Goal: Task Accomplishment & Management: Use online tool/utility

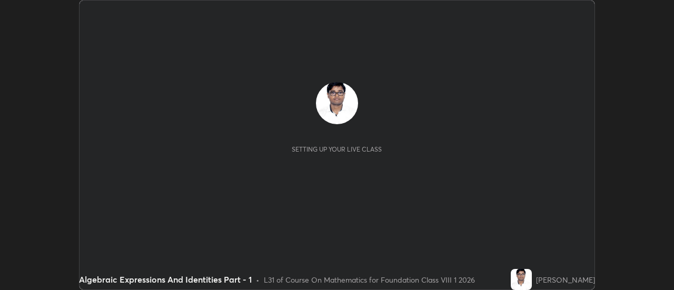
scroll to position [290, 673]
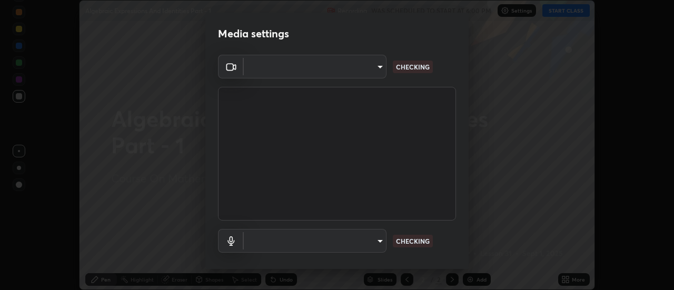
type input "4eebad9fb2b760257747d3faba0537f77ebfd590b97cb0ff6e10e17389be776b"
type input "default"
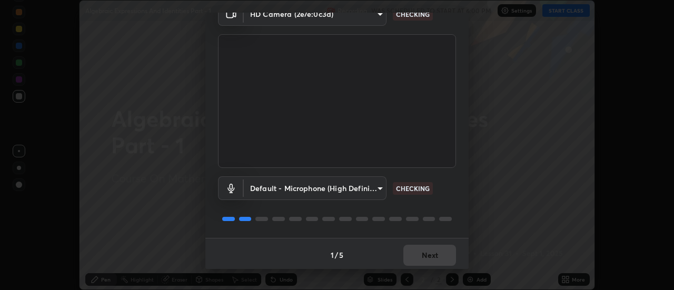
scroll to position [55, 0]
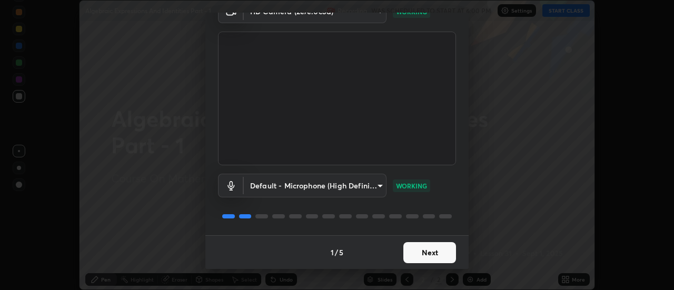
click at [430, 256] on button "Next" at bounding box center [429, 252] width 53 height 21
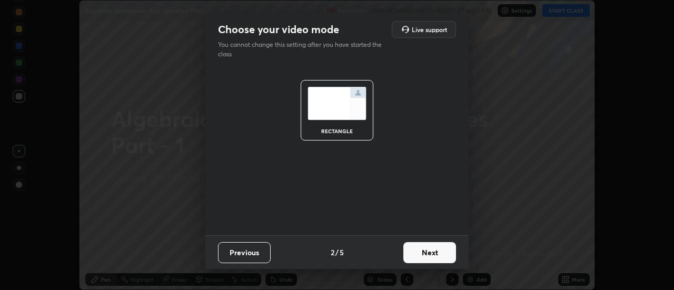
scroll to position [0, 0]
click at [431, 256] on button "Next" at bounding box center [429, 252] width 53 height 21
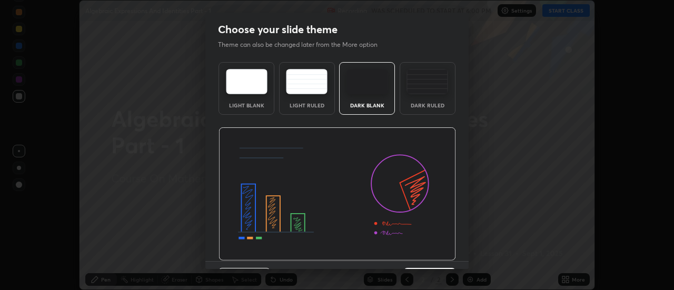
scroll to position [26, 0]
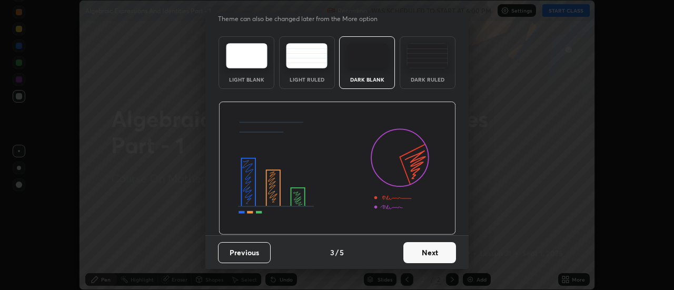
click at [425, 258] on button "Next" at bounding box center [429, 252] width 53 height 21
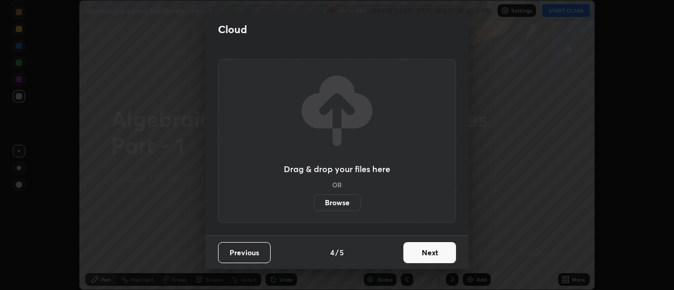
click at [427, 255] on button "Next" at bounding box center [429, 252] width 53 height 21
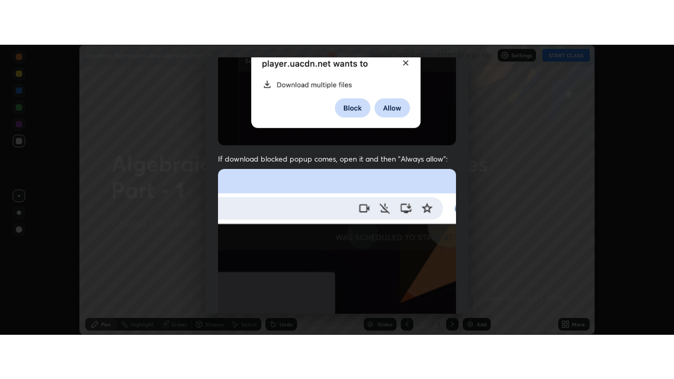
scroll to position [270, 0]
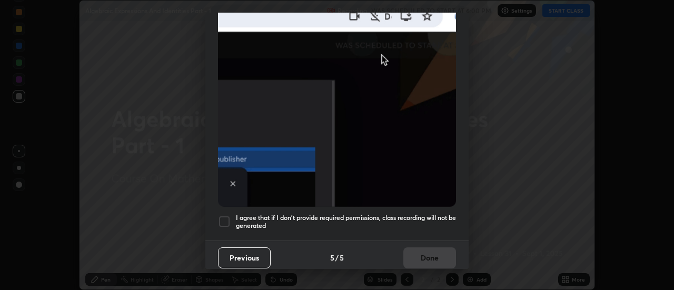
click at [420, 215] on h5 "I agree that if I don't provide required permissions, class recording will not …" at bounding box center [346, 222] width 220 height 16
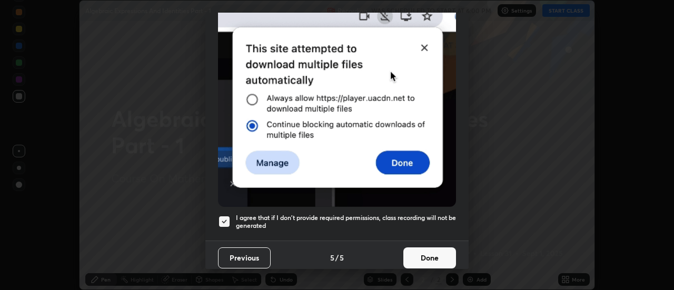
click at [429, 259] on button "Done" at bounding box center [429, 257] width 53 height 21
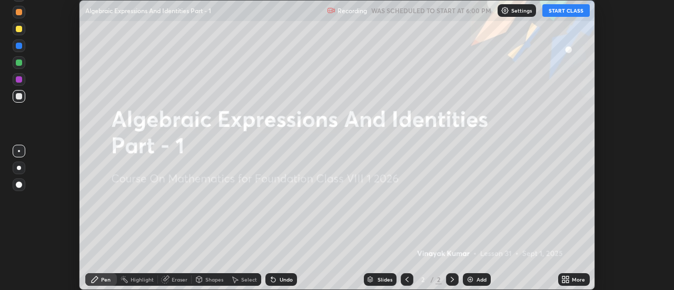
click at [575, 12] on button "START CLASS" at bounding box center [565, 10] width 47 height 13
click at [567, 277] on icon at bounding box center [567, 277] width 3 height 3
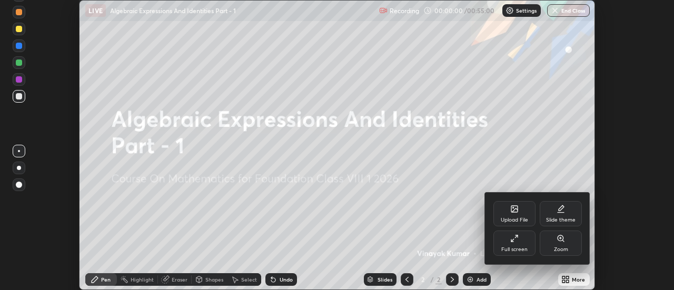
click at [499, 243] on div "Full screen" at bounding box center [514, 243] width 42 height 25
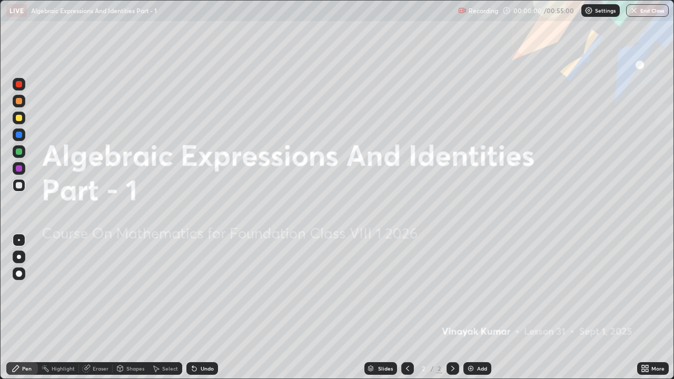
scroll to position [379, 674]
click at [471, 290] on img at bounding box center [470, 368] width 8 height 8
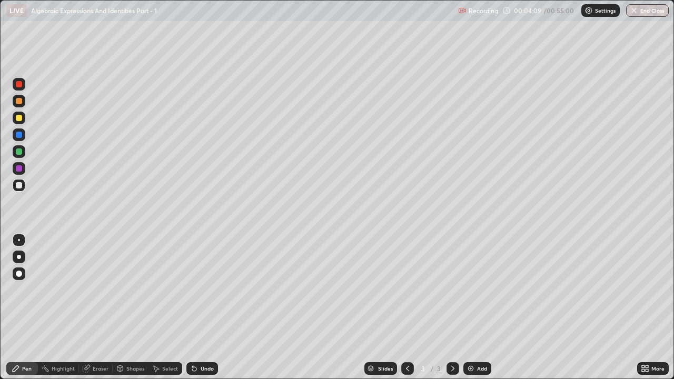
click at [477, 290] on div "Add" at bounding box center [482, 368] width 10 height 5
click at [469, 290] on div "Add" at bounding box center [477, 368] width 28 height 13
click at [477, 290] on div "Add" at bounding box center [482, 368] width 10 height 5
click at [204, 290] on div "Undo" at bounding box center [207, 368] width 13 height 5
click at [201, 290] on div "Undo" at bounding box center [207, 368] width 13 height 5
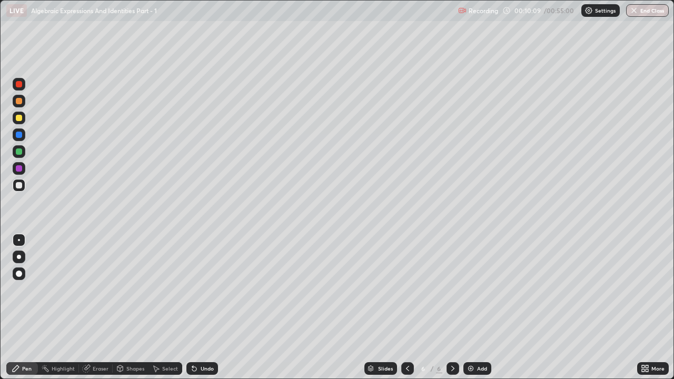
click at [206, 290] on div "Undo" at bounding box center [207, 368] width 13 height 5
click at [473, 290] on img at bounding box center [470, 368] width 8 height 8
click at [471, 290] on img at bounding box center [470, 368] width 8 height 8
click at [207, 290] on div "Undo" at bounding box center [207, 368] width 13 height 5
click at [406, 290] on icon at bounding box center [407, 368] width 8 height 8
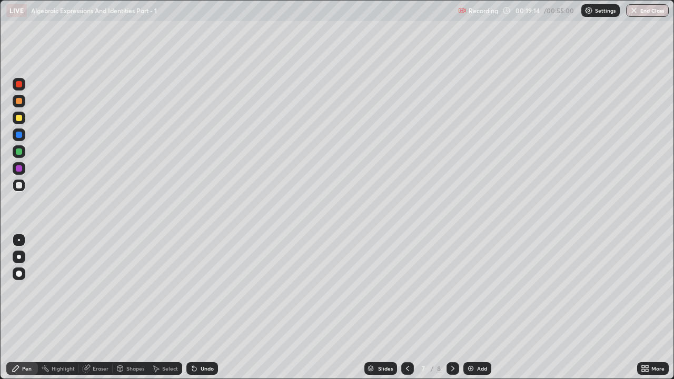
click at [452, 290] on icon at bounding box center [452, 368] width 3 height 5
click at [478, 290] on div "Add" at bounding box center [482, 368] width 10 height 5
click at [95, 290] on div "Eraser" at bounding box center [101, 368] width 16 height 5
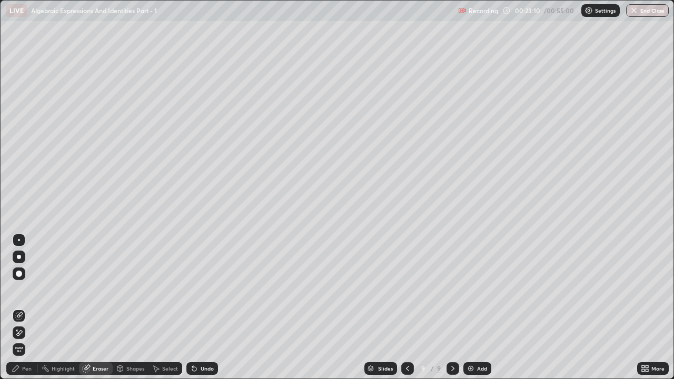
click at [21, 290] on icon at bounding box center [19, 332] width 8 height 9
click at [25, 290] on div "Pen" at bounding box center [26, 368] width 9 height 5
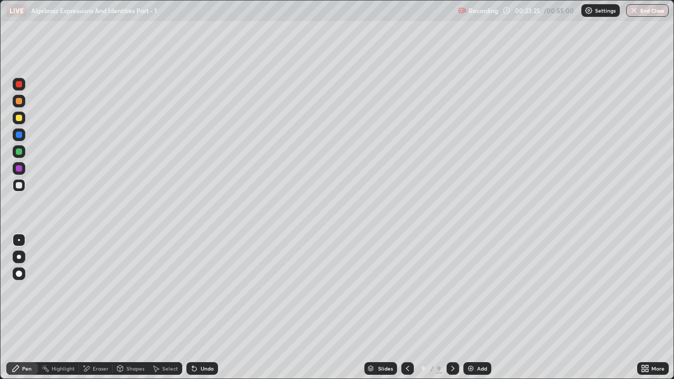
click at [19, 85] on div at bounding box center [19, 84] width 6 height 6
click at [18, 180] on div at bounding box center [19, 185] width 13 height 13
click at [20, 87] on div at bounding box center [19, 84] width 6 height 6
click at [19, 101] on div at bounding box center [19, 101] width 6 height 6
click at [18, 118] on div at bounding box center [19, 118] width 6 height 6
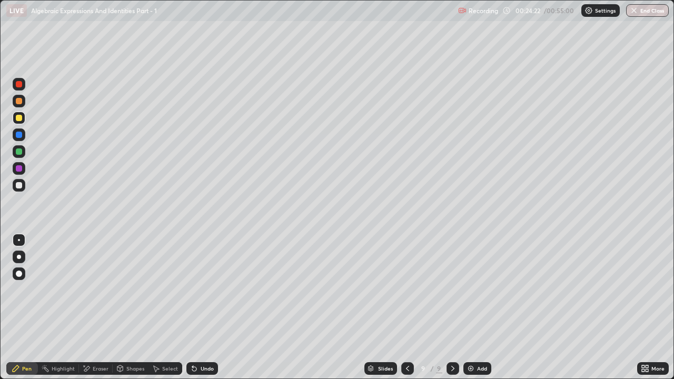
click at [16, 102] on div at bounding box center [19, 101] width 6 height 6
click at [23, 153] on div at bounding box center [19, 151] width 13 height 13
click at [474, 290] on div "Add" at bounding box center [477, 368] width 28 height 13
click at [18, 85] on div at bounding box center [19, 84] width 6 height 6
click at [21, 102] on div at bounding box center [19, 101] width 6 height 6
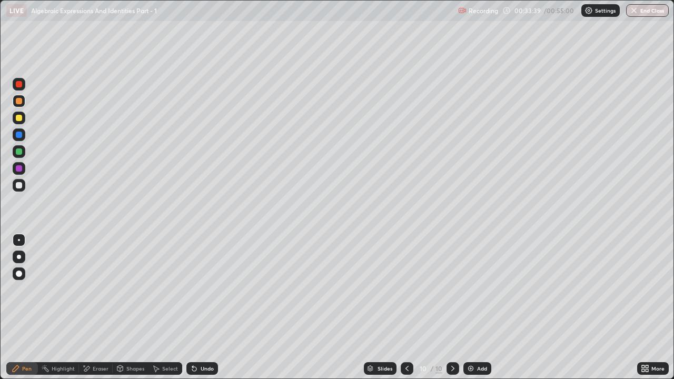
click at [479, 290] on div "Add" at bounding box center [477, 368] width 28 height 13
click at [20, 83] on div at bounding box center [19, 84] width 6 height 6
click at [18, 102] on div at bounding box center [19, 101] width 6 height 6
click at [201, 290] on div "Undo" at bounding box center [207, 368] width 13 height 5
click at [205, 290] on div "Undo" at bounding box center [207, 368] width 13 height 5
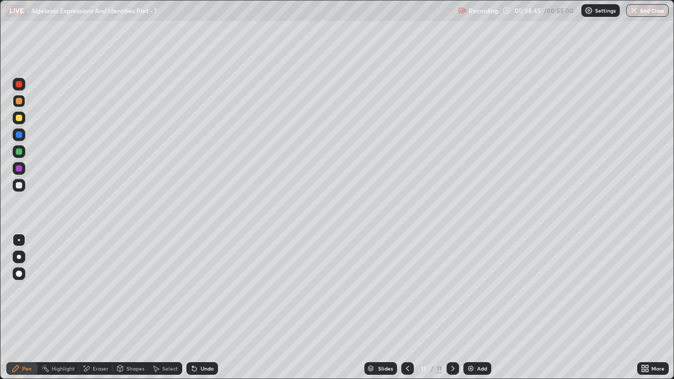
click at [475, 290] on div "Add" at bounding box center [477, 368] width 28 height 13
click at [197, 290] on div "Undo" at bounding box center [202, 368] width 32 height 13
click at [477, 290] on div "Add" at bounding box center [482, 368] width 10 height 5
click at [207, 290] on div "Undo" at bounding box center [207, 368] width 13 height 5
click at [202, 290] on div "Undo" at bounding box center [207, 368] width 13 height 5
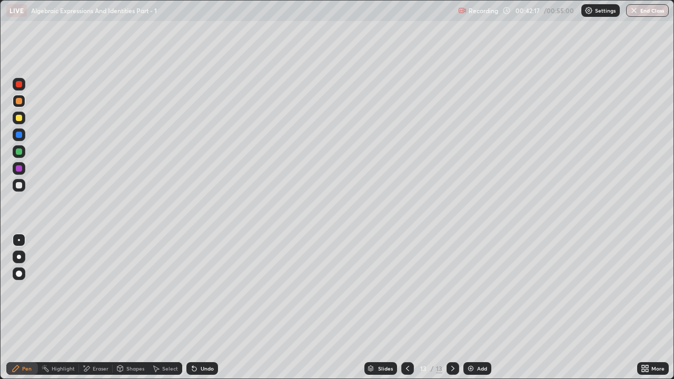
click at [93, 290] on div "Eraser" at bounding box center [101, 368] width 16 height 5
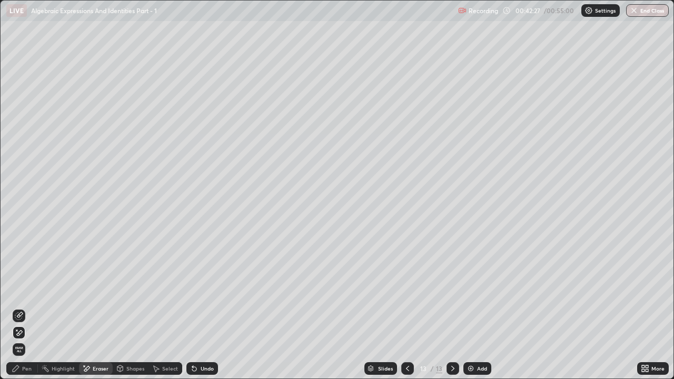
click at [26, 290] on div "Pen" at bounding box center [26, 368] width 9 height 5
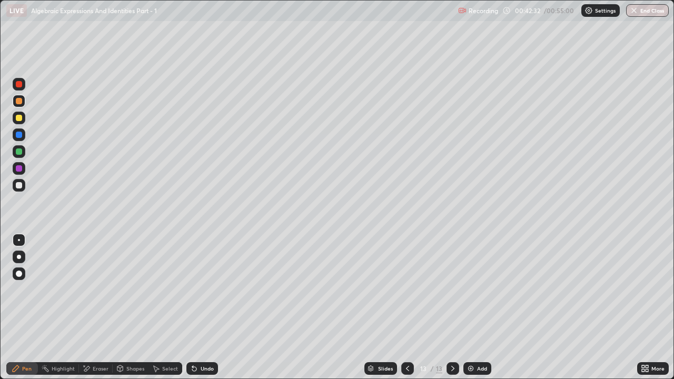
click at [19, 86] on div at bounding box center [19, 84] width 6 height 6
click at [18, 150] on div at bounding box center [19, 151] width 6 height 6
click at [19, 120] on div at bounding box center [19, 118] width 6 height 6
click at [18, 136] on div at bounding box center [19, 135] width 6 height 6
click at [198, 290] on div "Undo" at bounding box center [202, 368] width 32 height 13
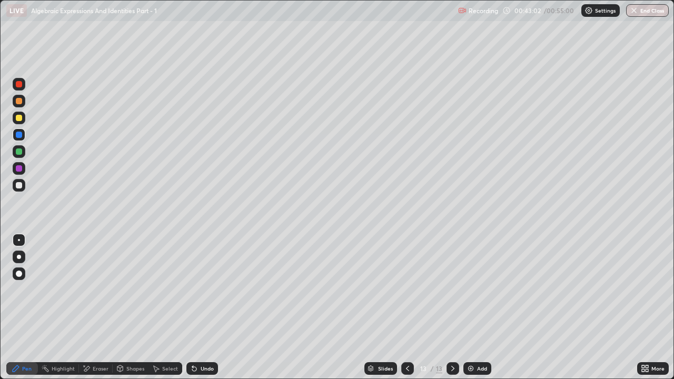
click at [206, 290] on div "Undo" at bounding box center [202, 368] width 32 height 13
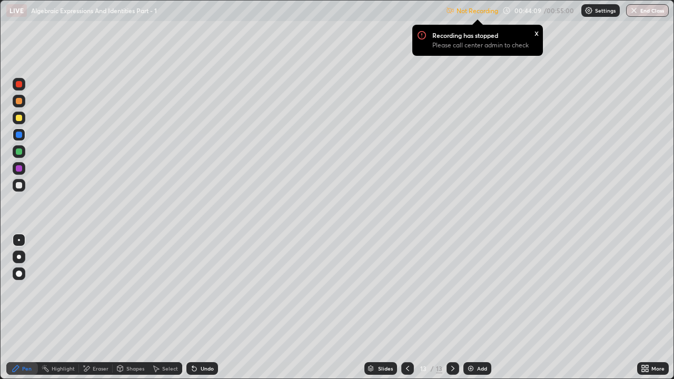
click at [535, 31] on div "x" at bounding box center [536, 32] width 4 height 11
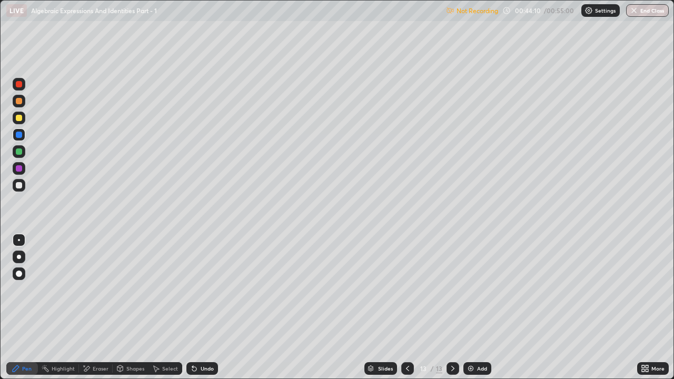
click at [531, 13] on div "Not Recording 00:44:10 / 00:55:00 Settings End Class" at bounding box center [557, 11] width 223 height 21
click at [484, 10] on p "Not Recording" at bounding box center [477, 11] width 42 height 8
click at [600, 8] on p "Settings" at bounding box center [605, 10] width 21 height 5
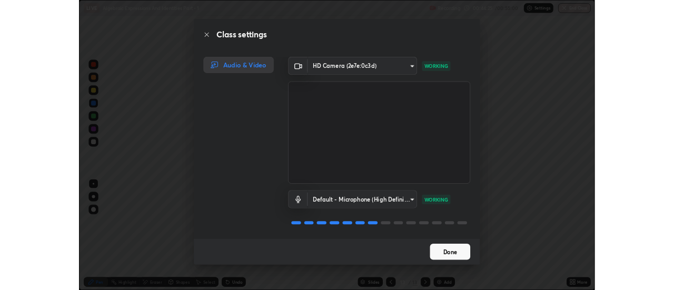
scroll to position [1, 0]
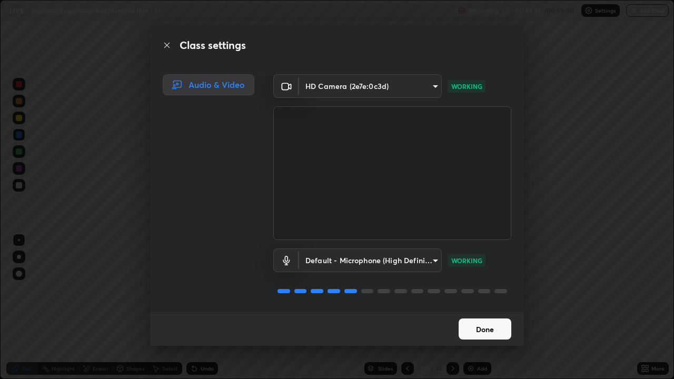
click at [484, 290] on button "Done" at bounding box center [485, 328] width 53 height 21
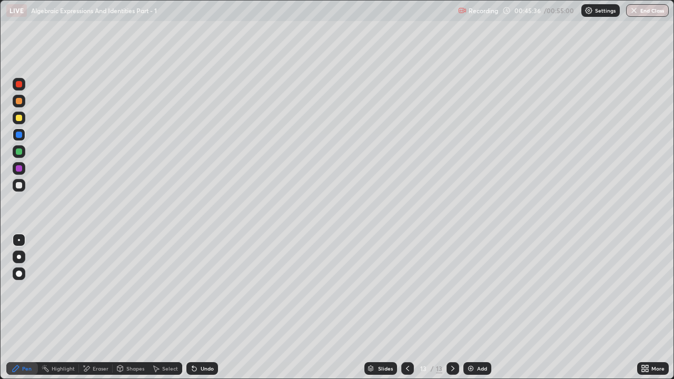
click at [19, 102] on div at bounding box center [19, 101] width 6 height 6
click at [478, 290] on div "Add" at bounding box center [477, 368] width 28 height 13
click at [639, 16] on button "End Class" at bounding box center [648, 10] width 42 height 13
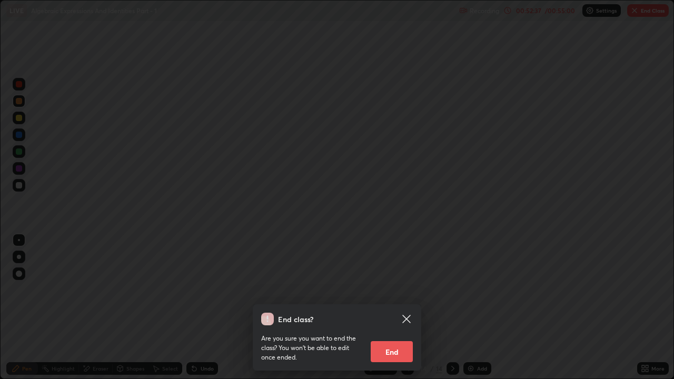
click at [387, 290] on button "End" at bounding box center [392, 351] width 42 height 21
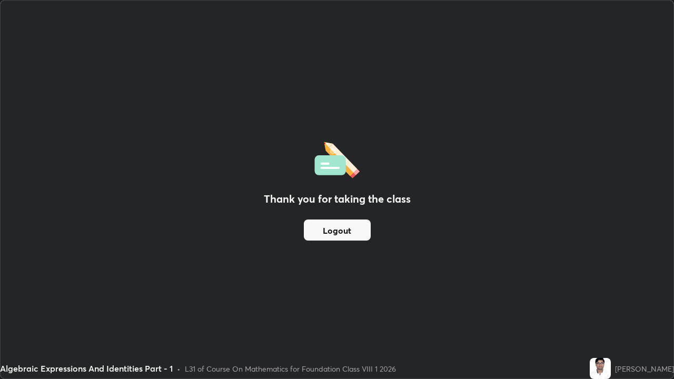
click at [335, 228] on button "Logout" at bounding box center [337, 230] width 67 height 21
click at [333, 226] on button "Logout" at bounding box center [337, 230] width 67 height 21
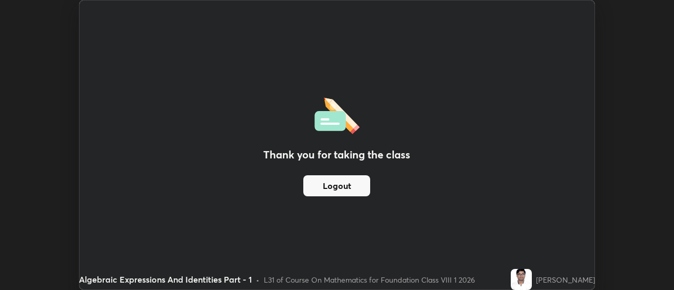
scroll to position [52351, 51967]
